Goal: Find contact information: Find contact information

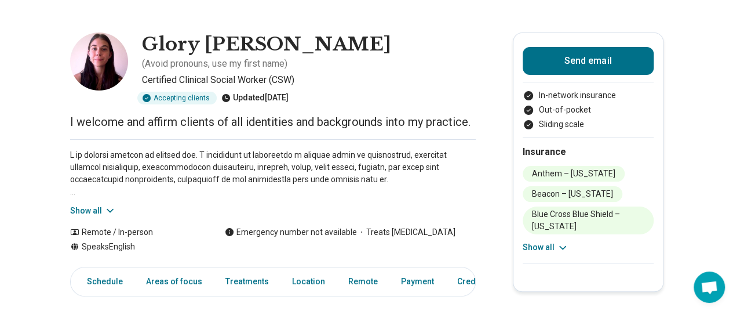
scroll to position [31, 0]
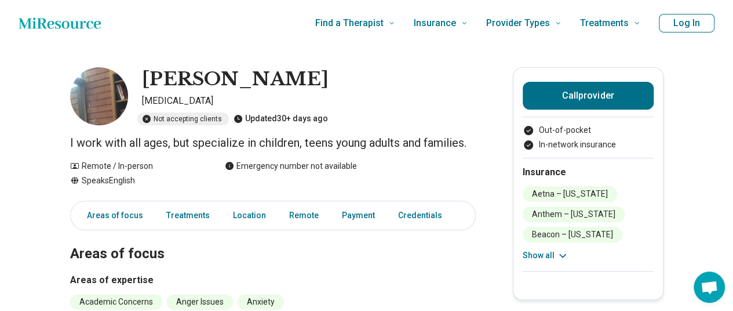
click at [160, 116] on div "Not accepting clients" at bounding box center [183, 118] width 92 height 13
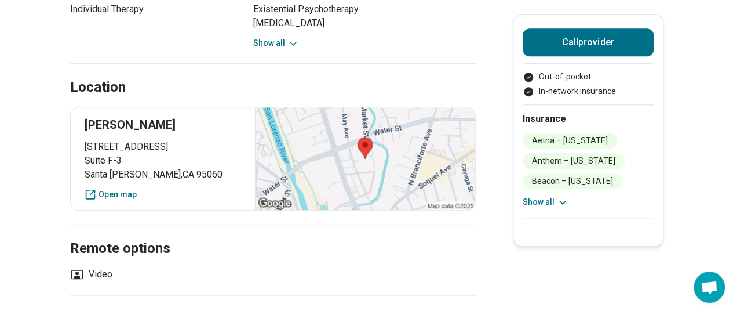
scroll to position [531, 1]
click at [418, 173] on div at bounding box center [365, 159] width 220 height 103
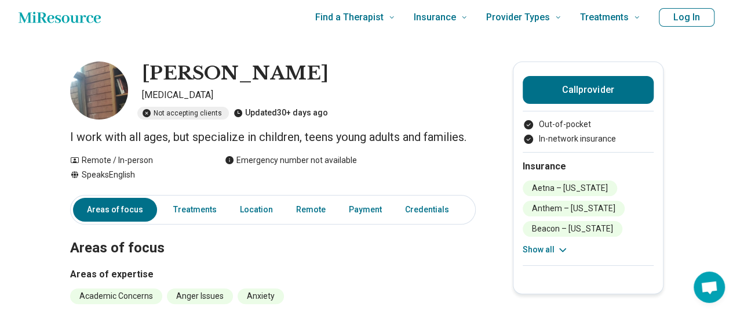
scroll to position [0, 1]
